Goal: Transaction & Acquisition: Book appointment/travel/reservation

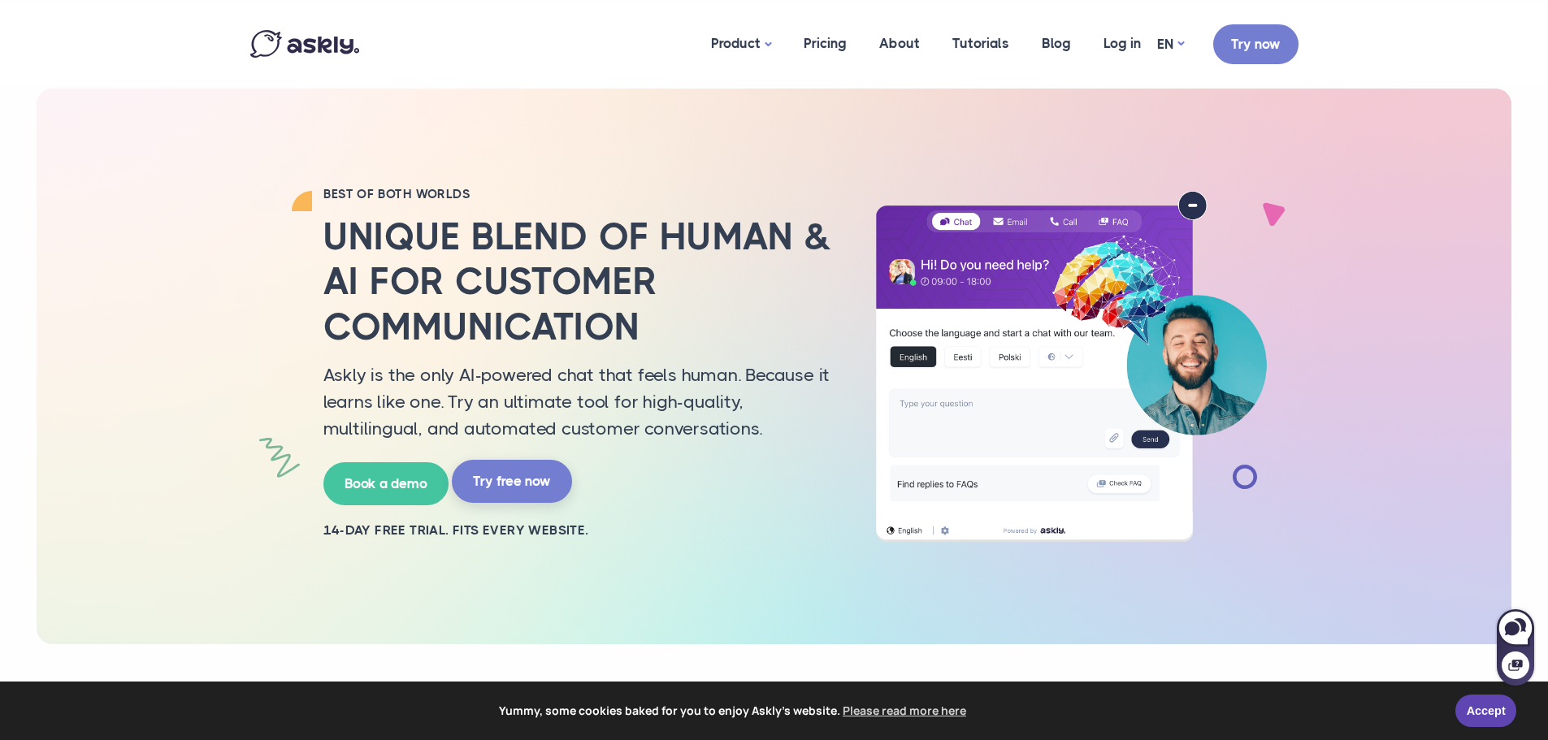
click at [510, 480] on link "Try free now" at bounding box center [512, 481] width 120 height 43
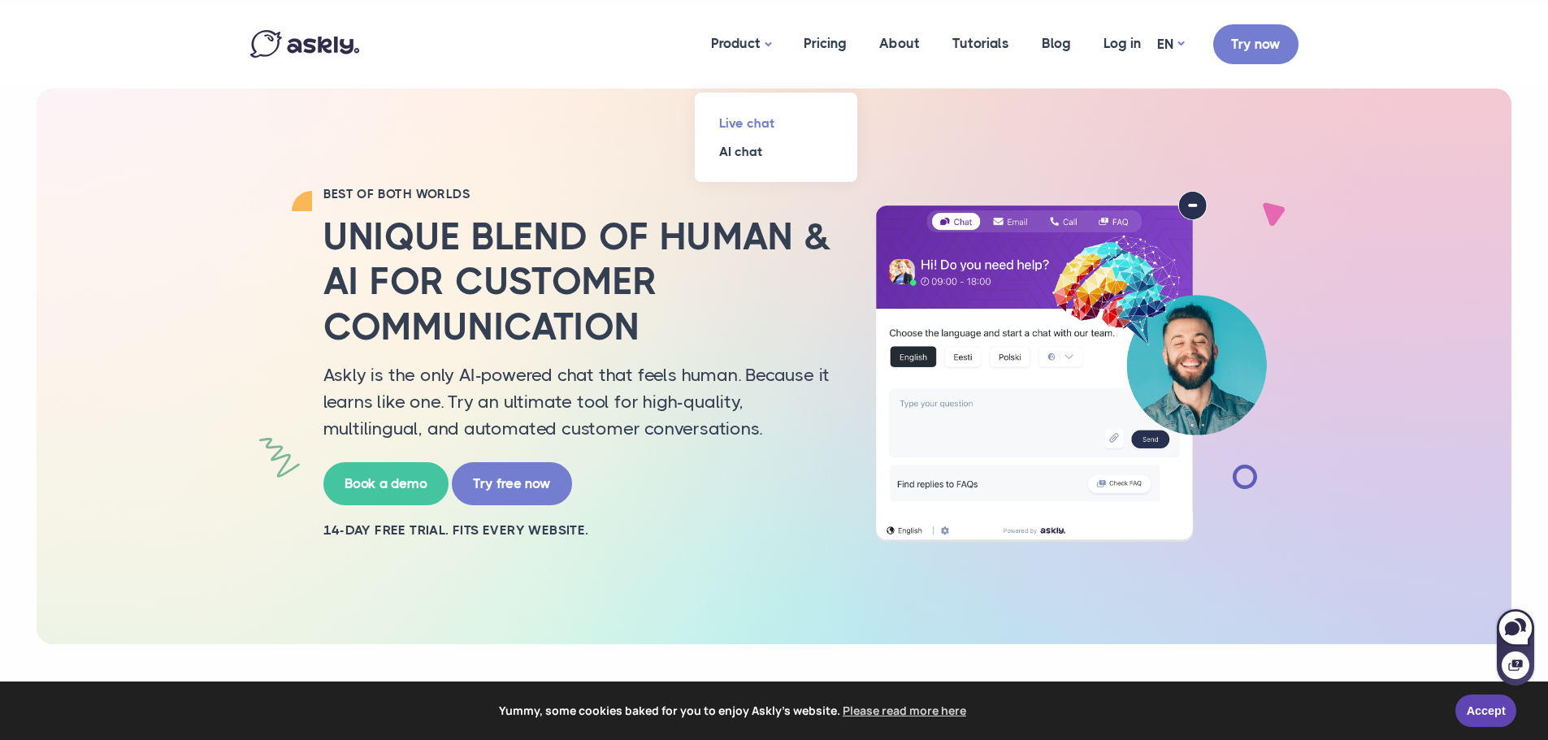
click at [744, 127] on link "Live chat" at bounding box center [776, 123] width 163 height 28
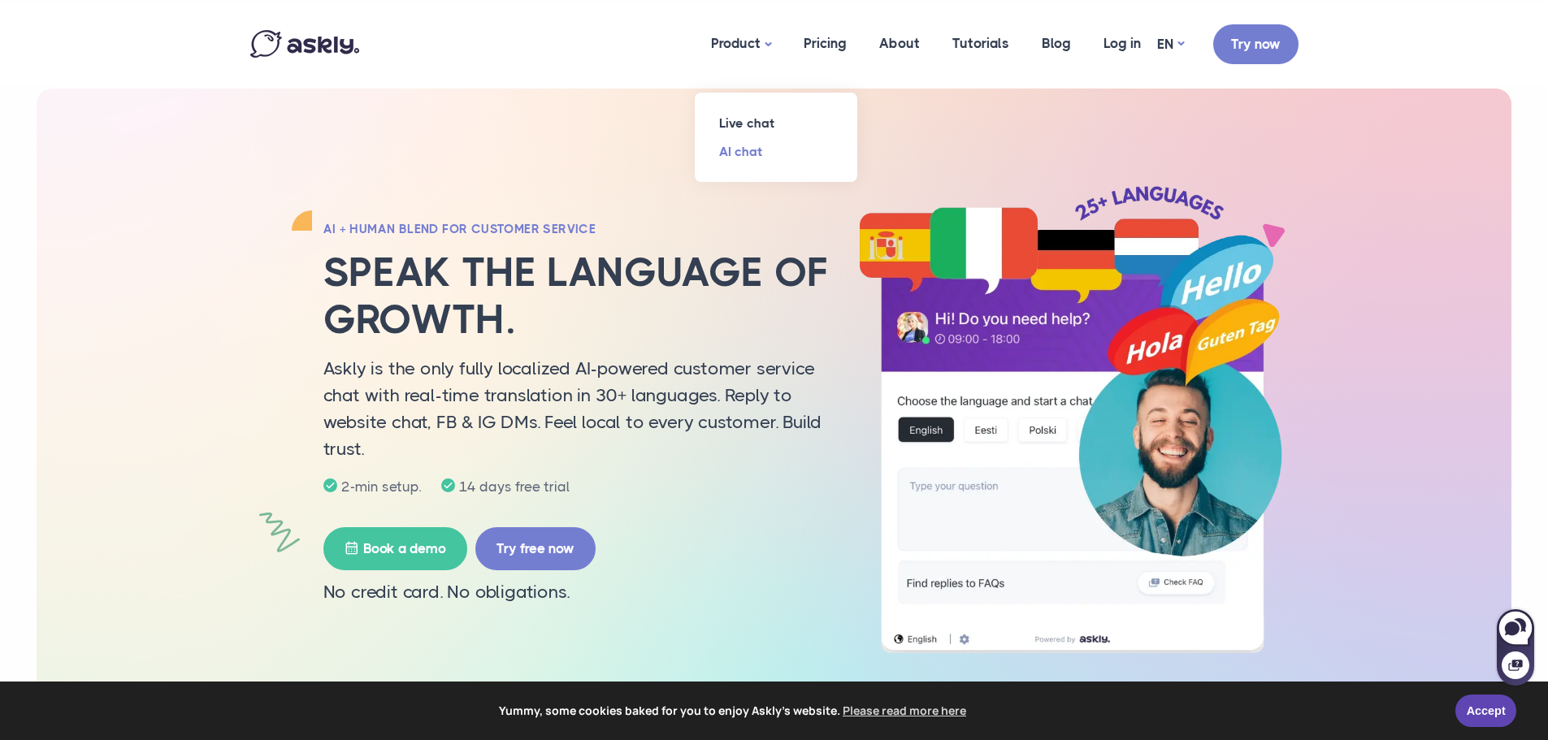
click at [756, 158] on link "AI chat" at bounding box center [776, 151] width 163 height 28
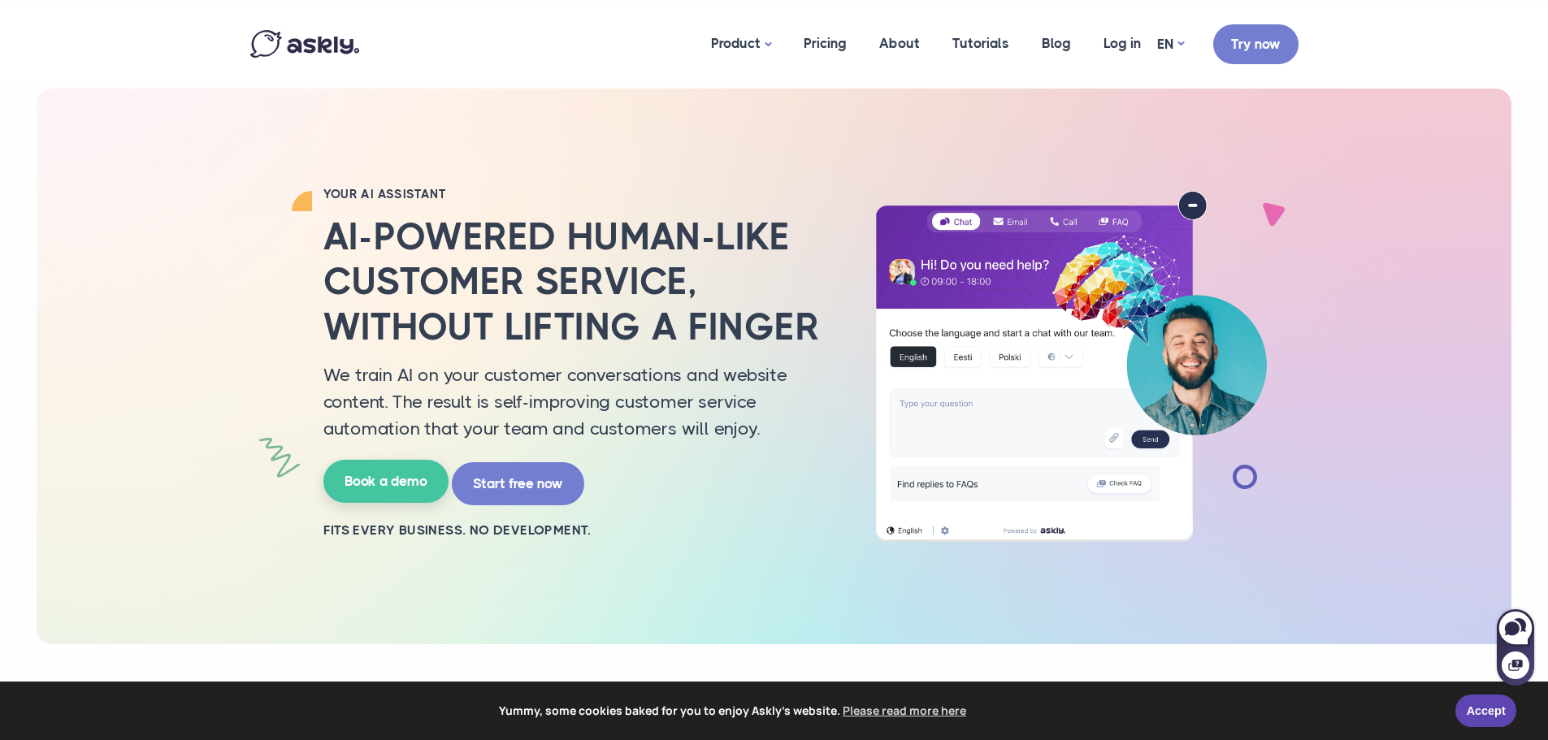
click at [388, 486] on link "Book a demo" at bounding box center [385, 481] width 125 height 43
